Goal: Transaction & Acquisition: Download file/media

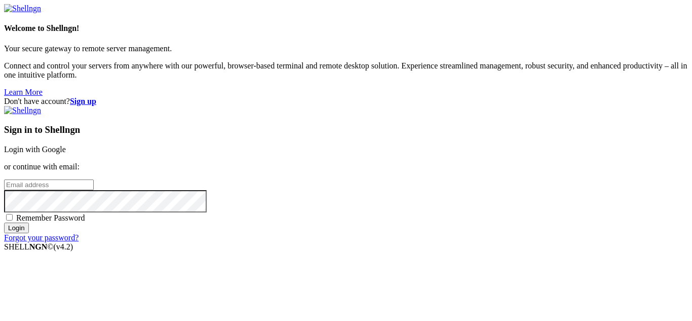
click at [66, 145] on link "Login with Google" at bounding box center [35, 149] width 62 height 9
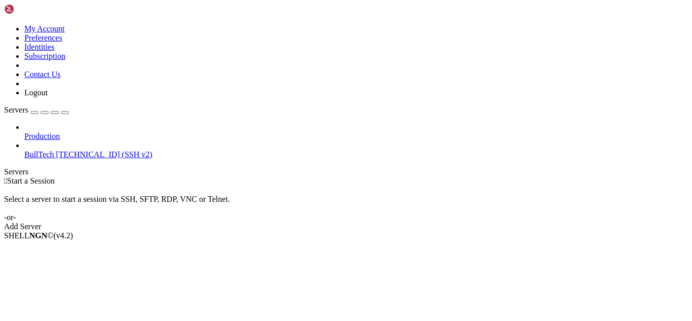
click at [54, 150] on span "BullTech" at bounding box center [38, 154] width 29 height 9
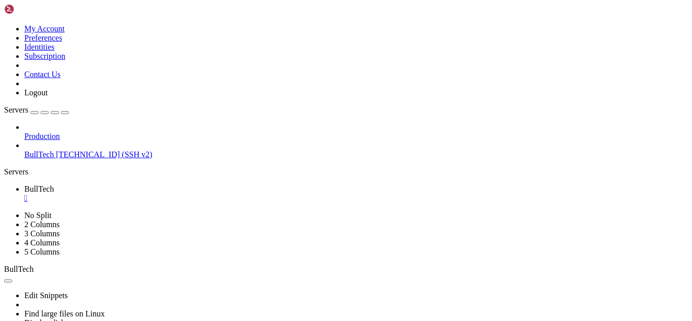
scroll to position [4024, 0]
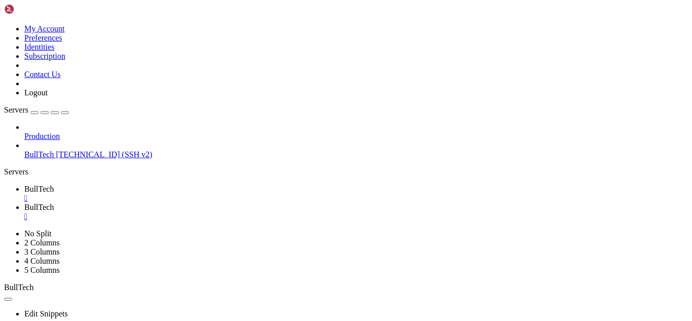
type input "/home/btmx"
click at [241, 212] on div "" at bounding box center [356, 216] width 664 height 9
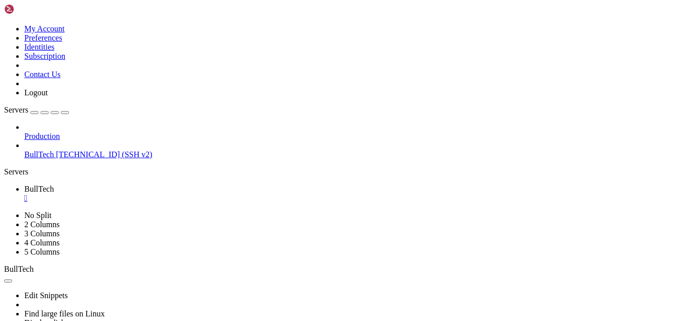
scroll to position [0, 0]
